Goal: Transaction & Acquisition: Subscribe to service/newsletter

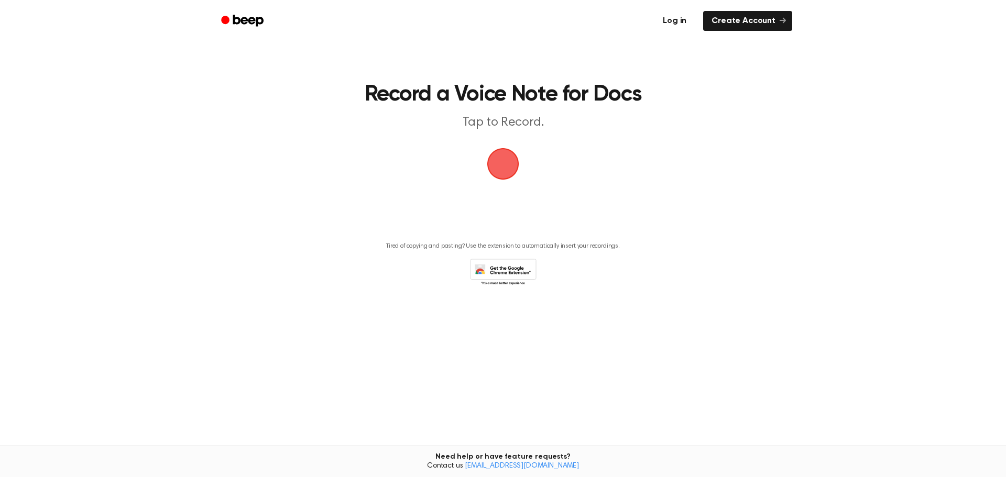
click at [668, 16] on link "Log in" at bounding box center [675, 21] width 45 height 24
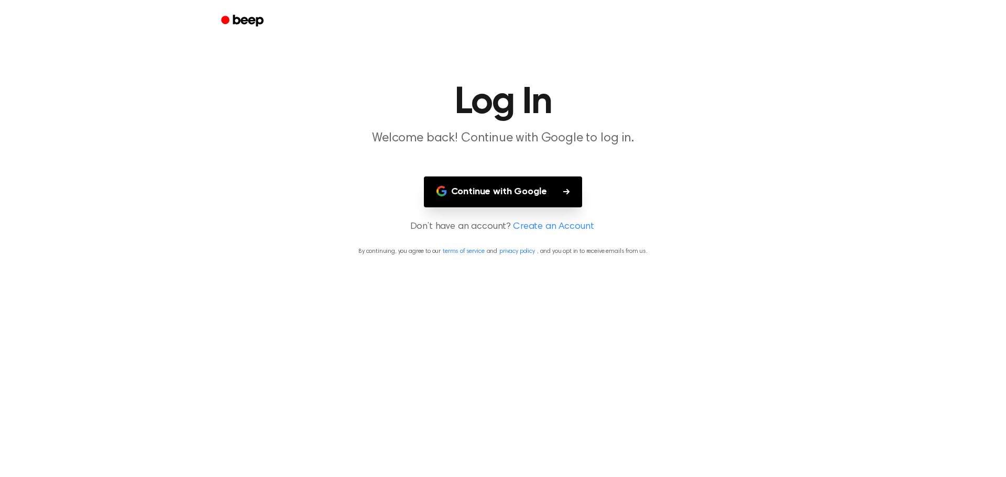
click at [502, 188] on button "Continue with Google" at bounding box center [503, 192] width 159 height 31
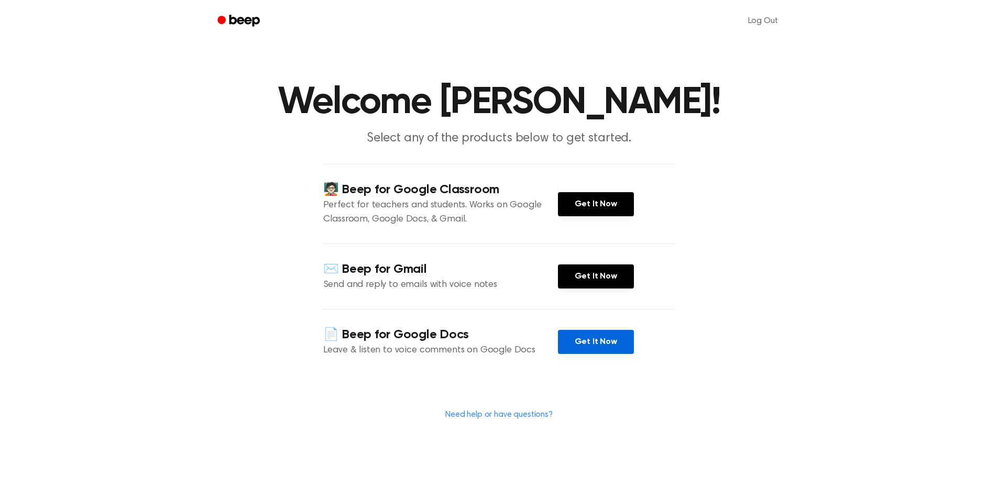
click at [586, 338] on link "Get It Now" at bounding box center [596, 342] width 76 height 24
click at [236, 16] on icon "Beep" at bounding box center [240, 20] width 45 height 15
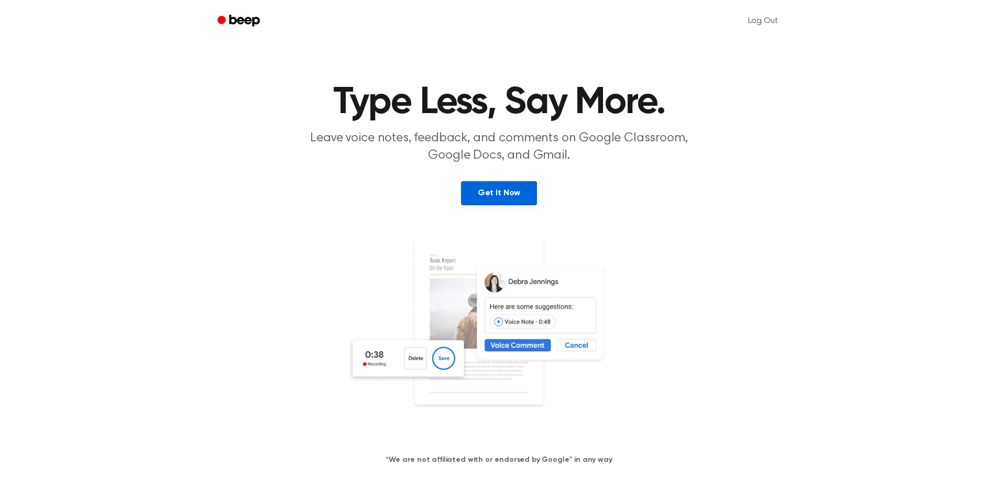
click at [483, 194] on link "Get It Now" at bounding box center [499, 193] width 76 height 24
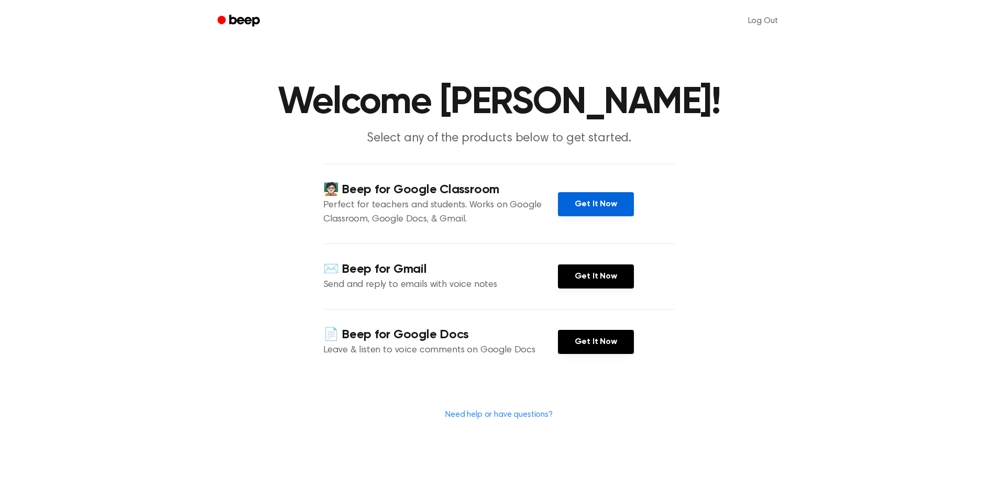
drag, startPoint x: 595, startPoint y: 186, endPoint x: 594, endPoint y: 192, distance: 6.0
click at [595, 189] on div "🧑🏻‍🏫 Beep for Google Classroom Perfect for teachers and students. Works on Goog…" at bounding box center [499, 204] width 352 height 80
click at [580, 199] on link "Get It Now" at bounding box center [596, 204] width 76 height 24
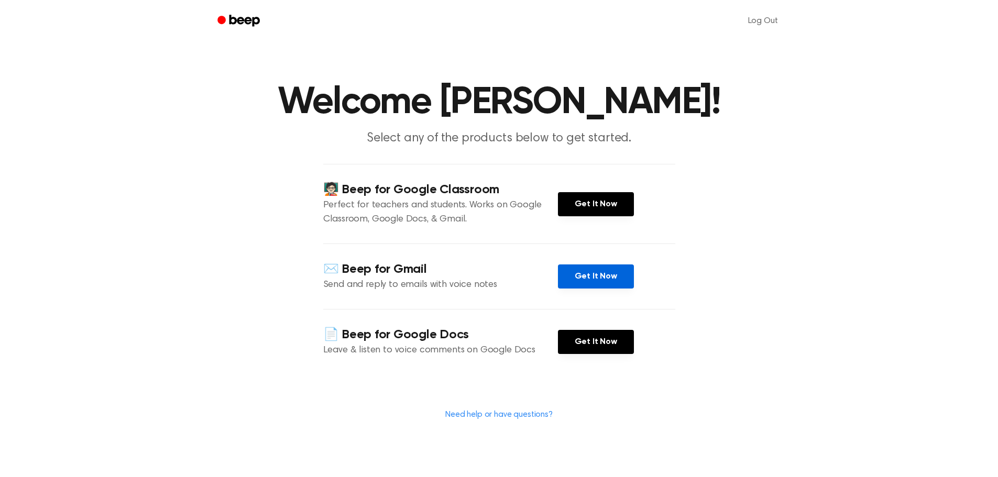
click at [600, 266] on link "Get It Now" at bounding box center [596, 277] width 76 height 24
